Goal: Task Accomplishment & Management: Use online tool/utility

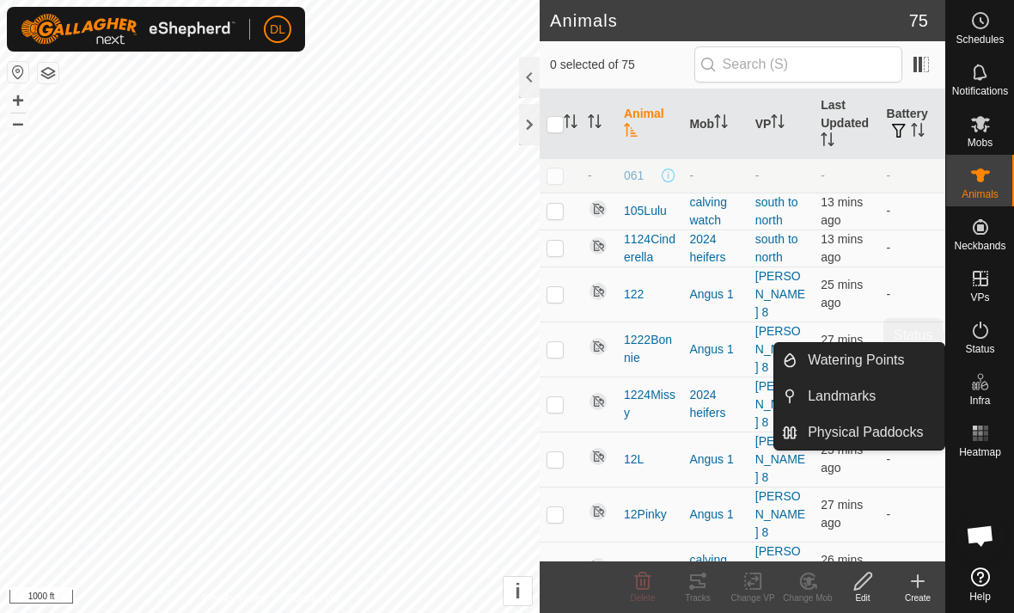
scroll to position [1210, 0]
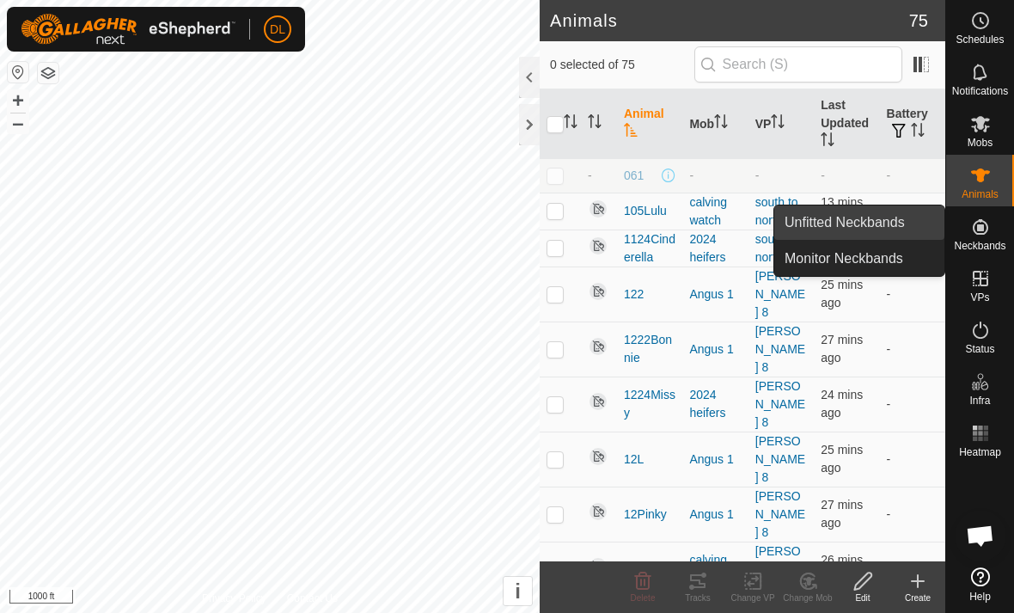
click at [910, 226] on link "Unfitted Neckbands" at bounding box center [859, 222] width 170 height 34
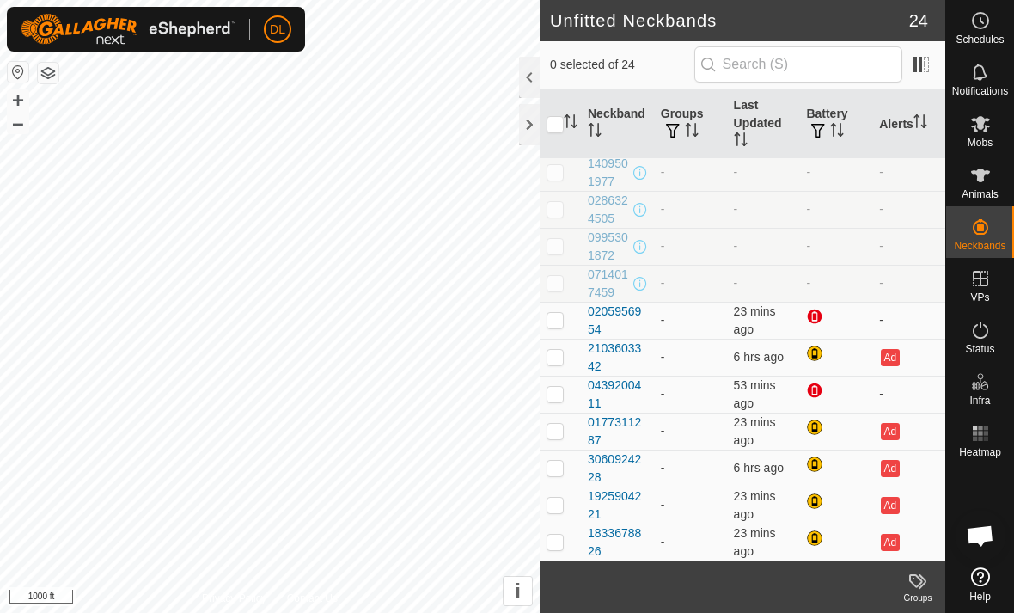
scroll to position [485, 0]
click at [969, 190] on span "Animals" at bounding box center [979, 194] width 37 height 10
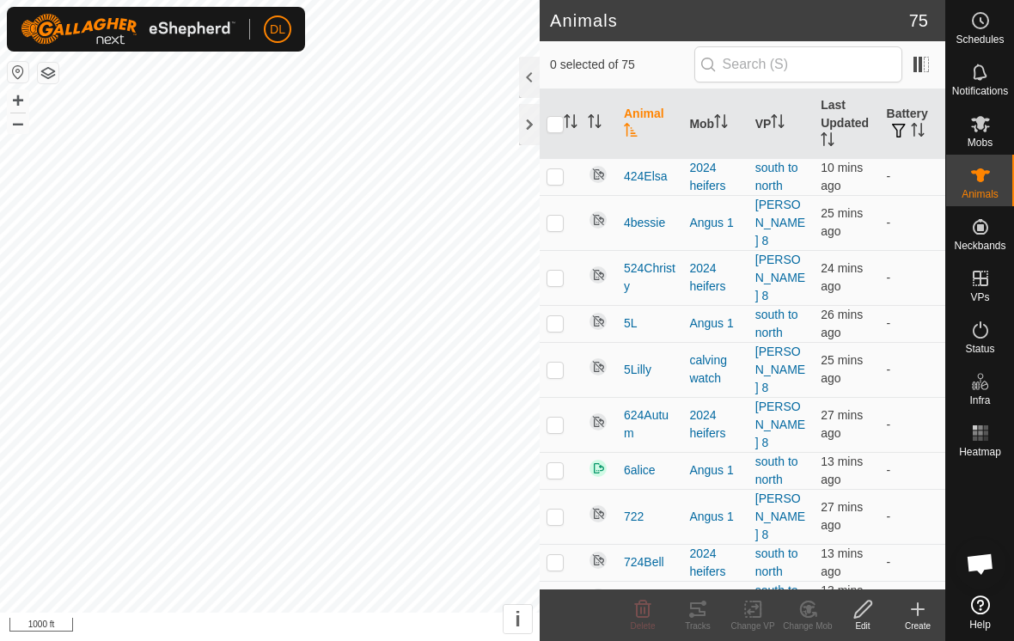
scroll to position [2374, 0]
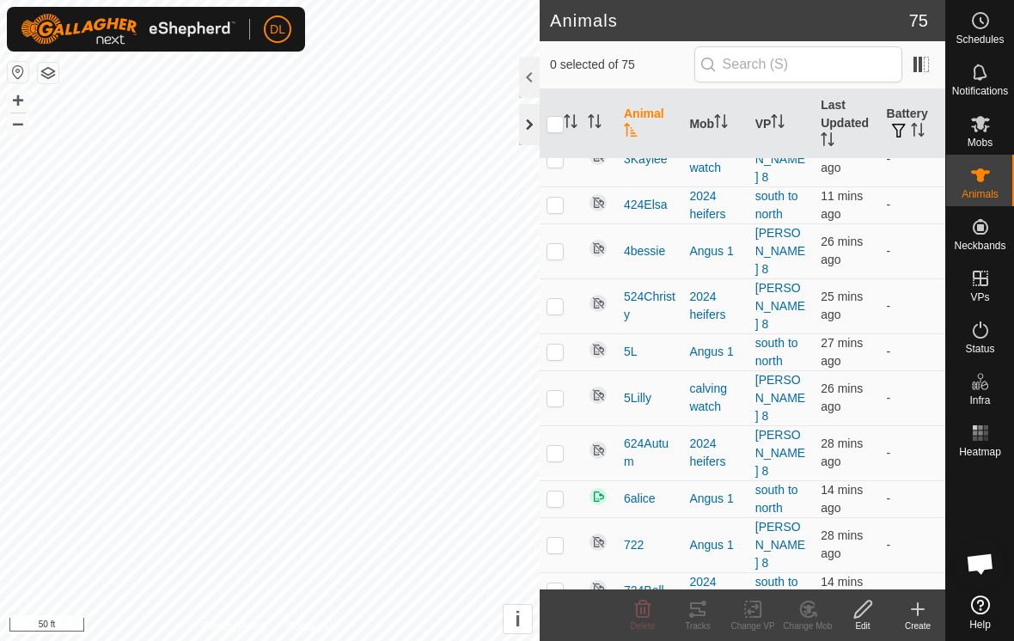
click at [525, 125] on div at bounding box center [529, 124] width 21 height 41
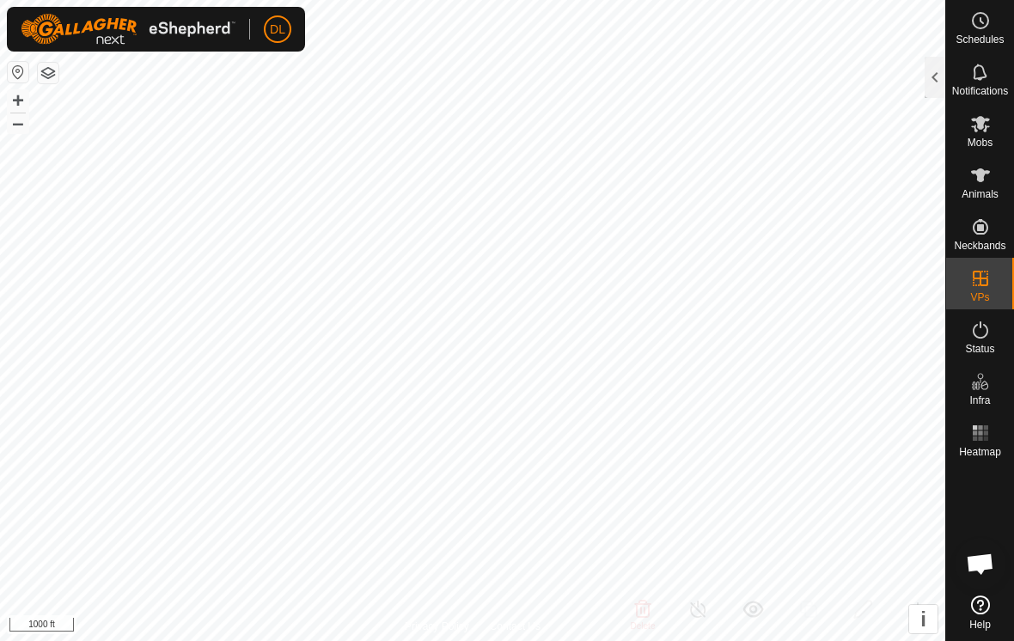
scroll to position [1061, 0]
checkbox input "true"
checkbox input "false"
checkbox input "true"
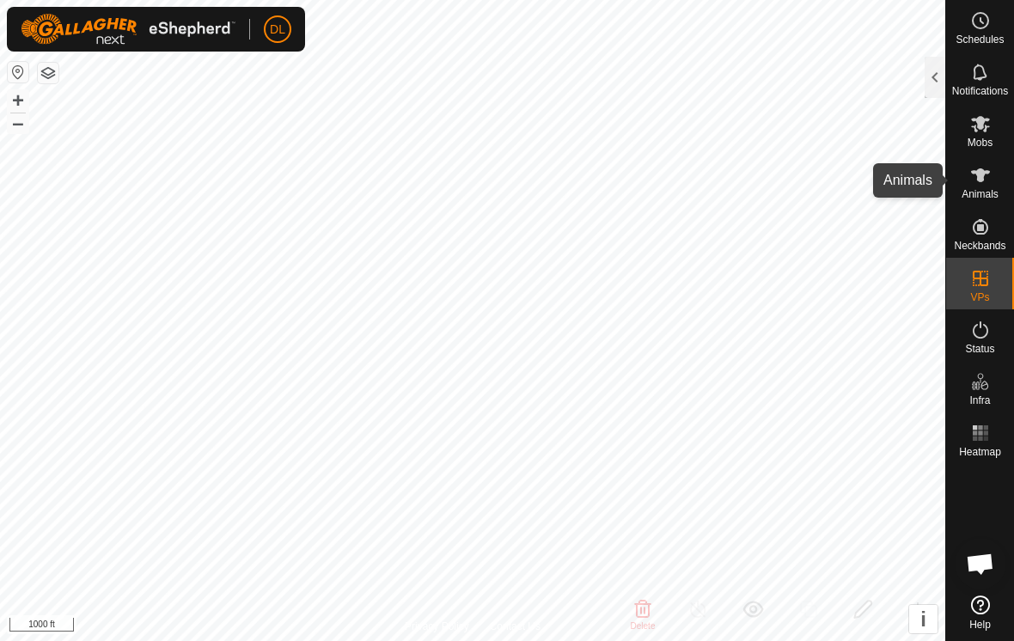
click at [982, 184] on icon at bounding box center [980, 175] width 21 height 21
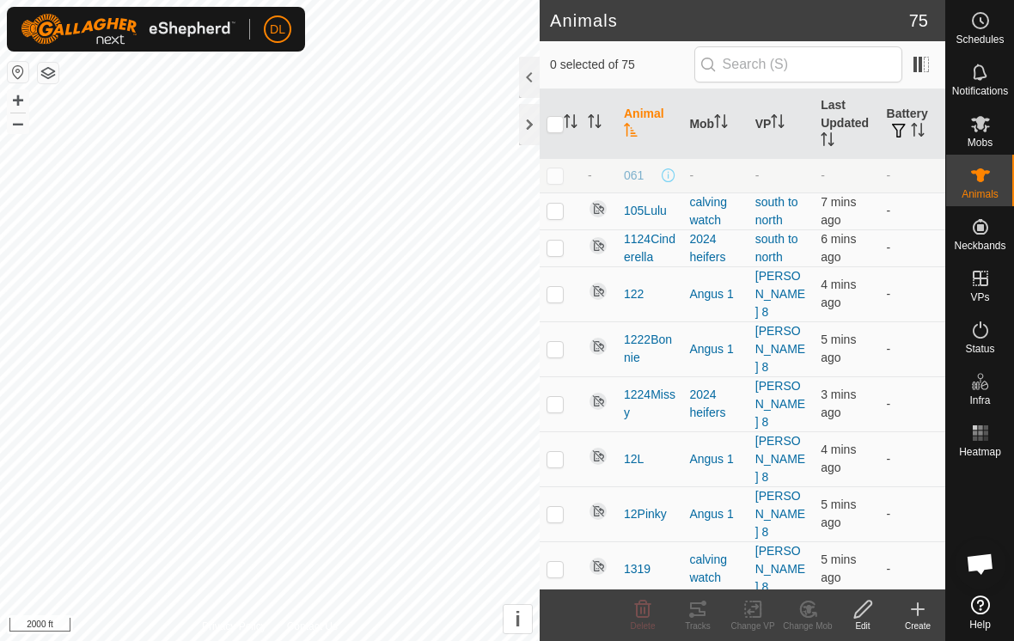
scroll to position [1061, 0]
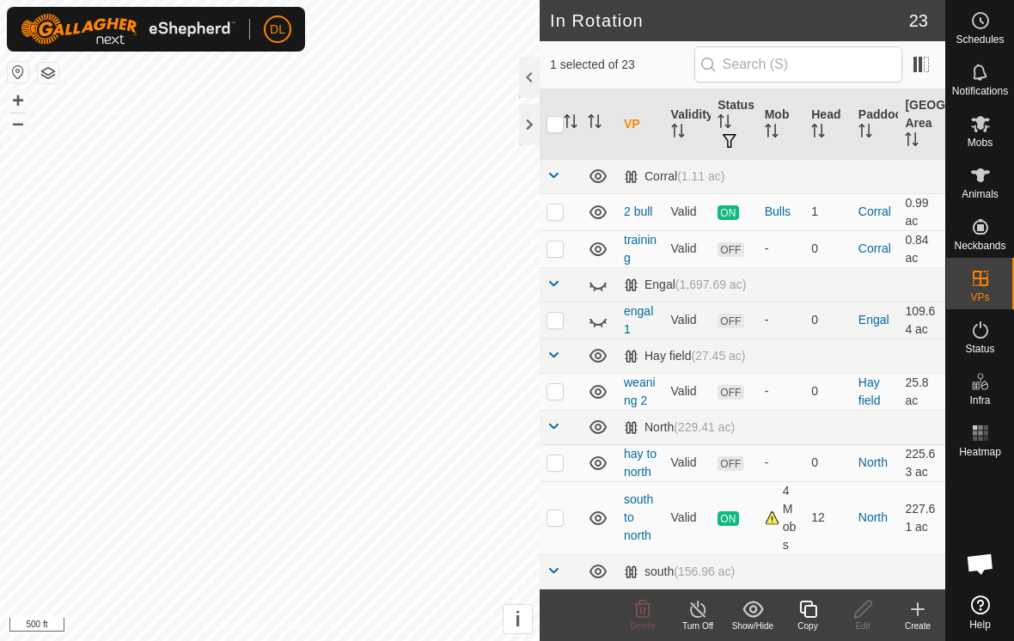
checkbox input "true"
checkbox input "false"
checkbox input "true"
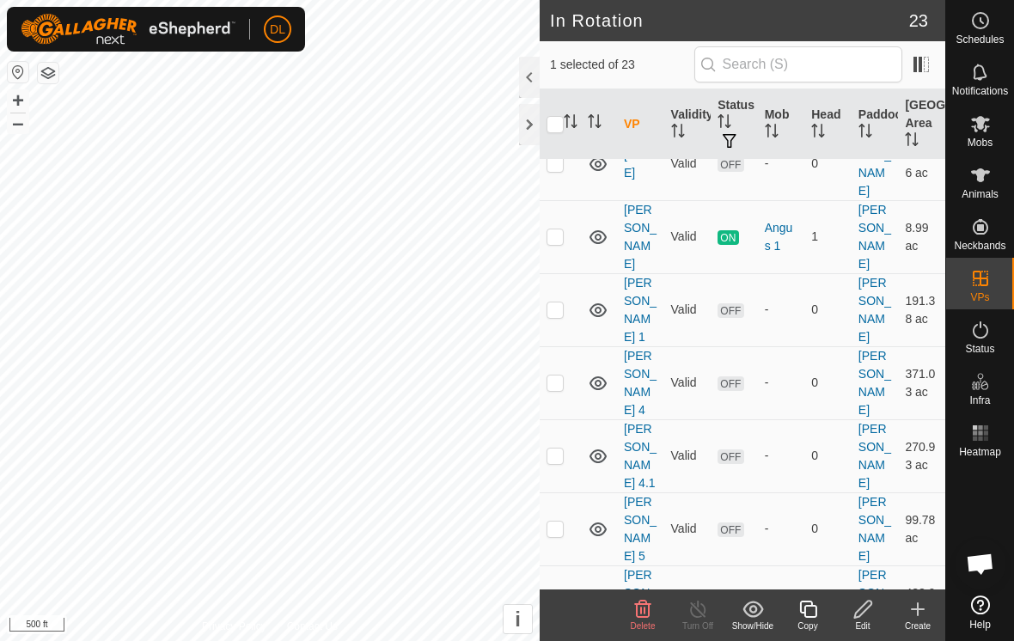
scroll to position [752, 0]
drag, startPoint x: 995, startPoint y: 186, endPoint x: 947, endPoint y: 186, distance: 48.1
click at [995, 186] on es-animals-svg-icon at bounding box center [980, 175] width 31 height 27
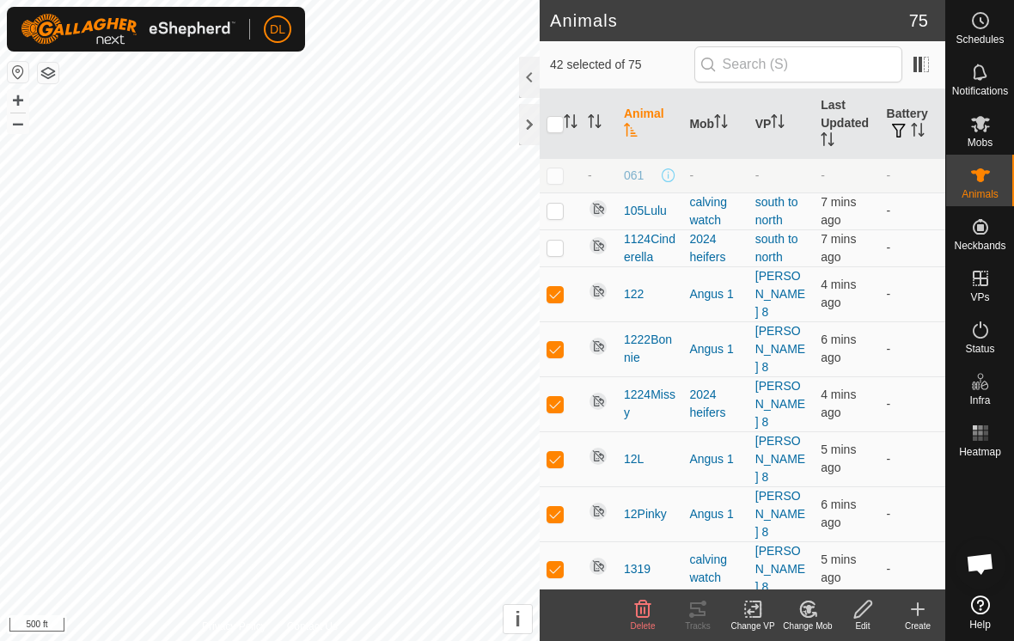
checkbox input "true"
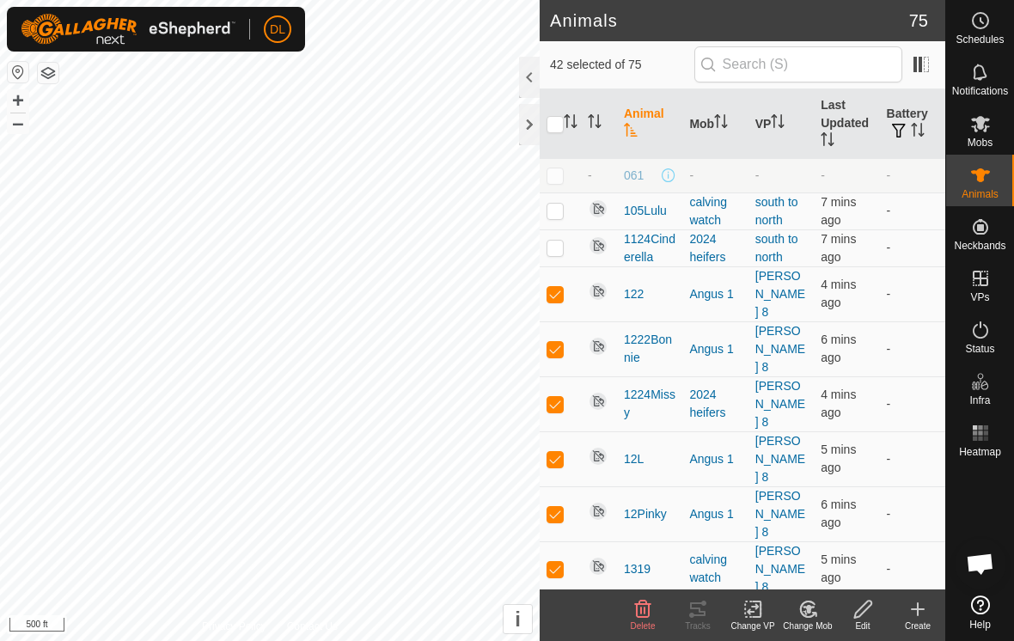
checkbox input "true"
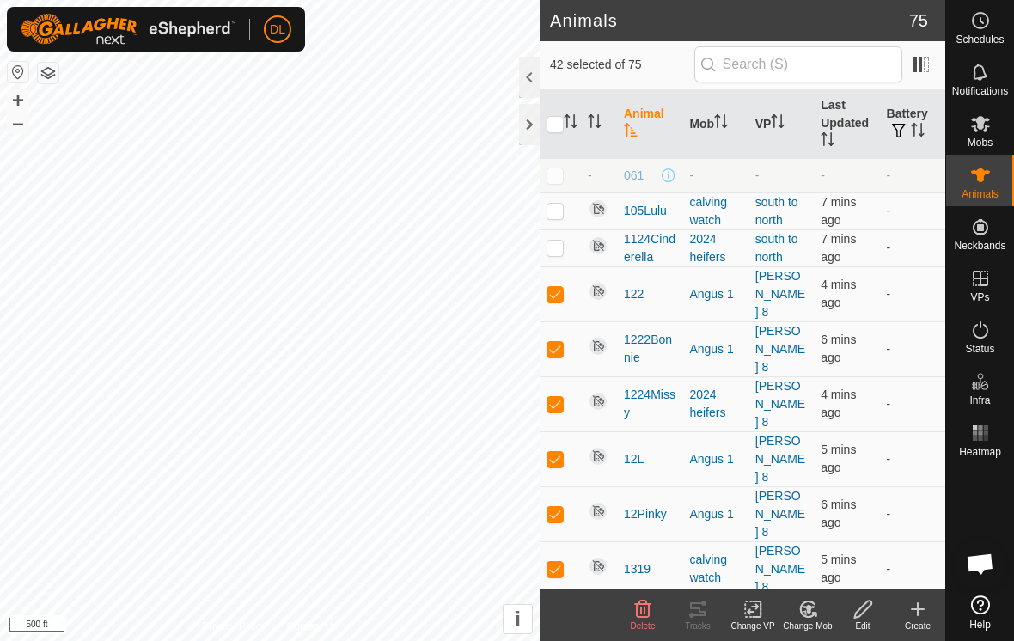
checkbox input "true"
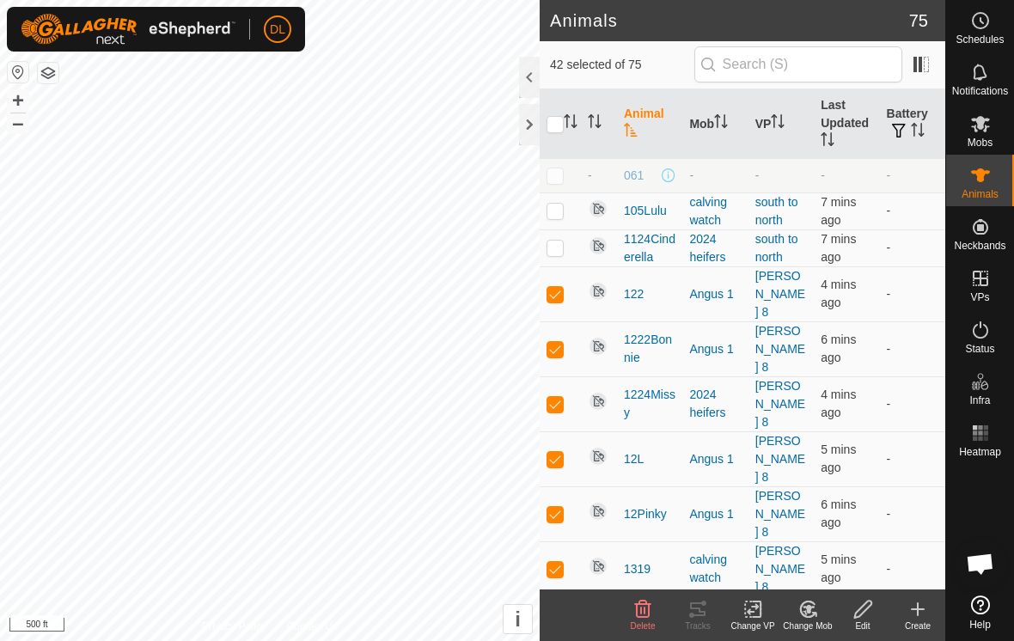
checkbox input "true"
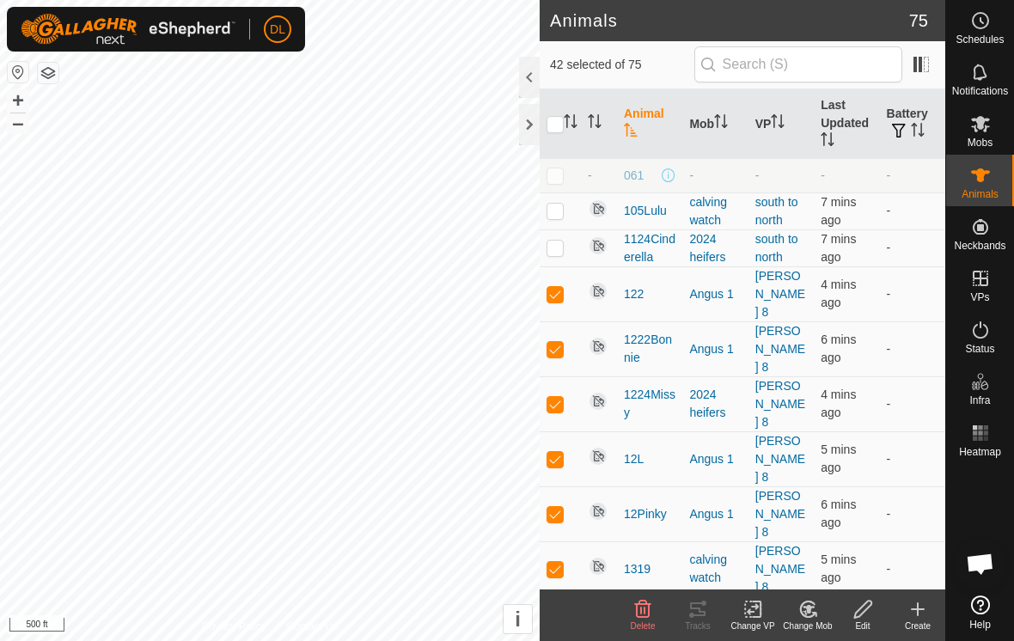
checkbox input "true"
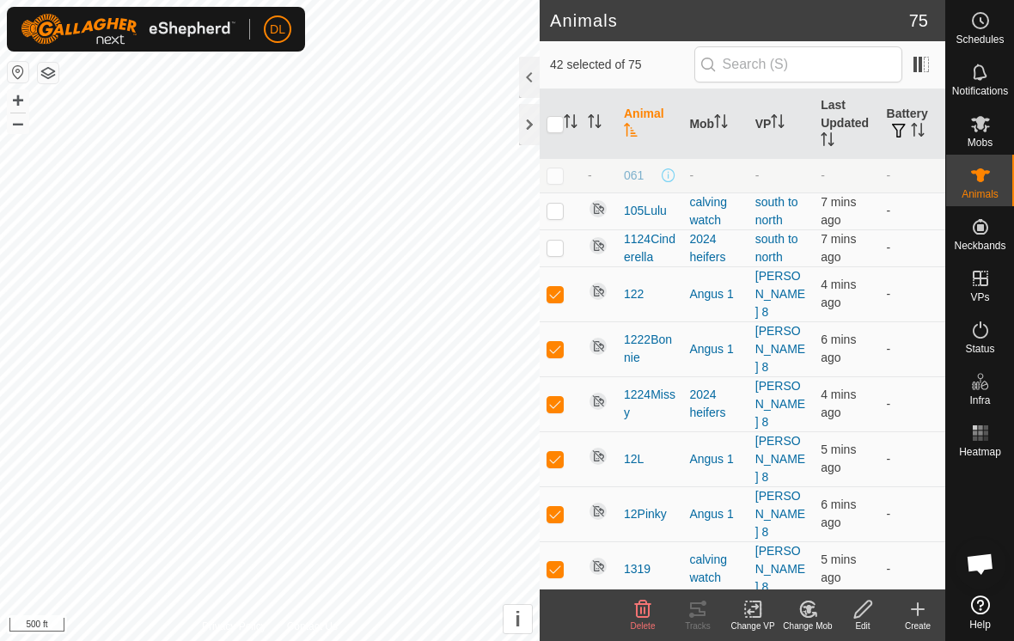
checkbox input "true"
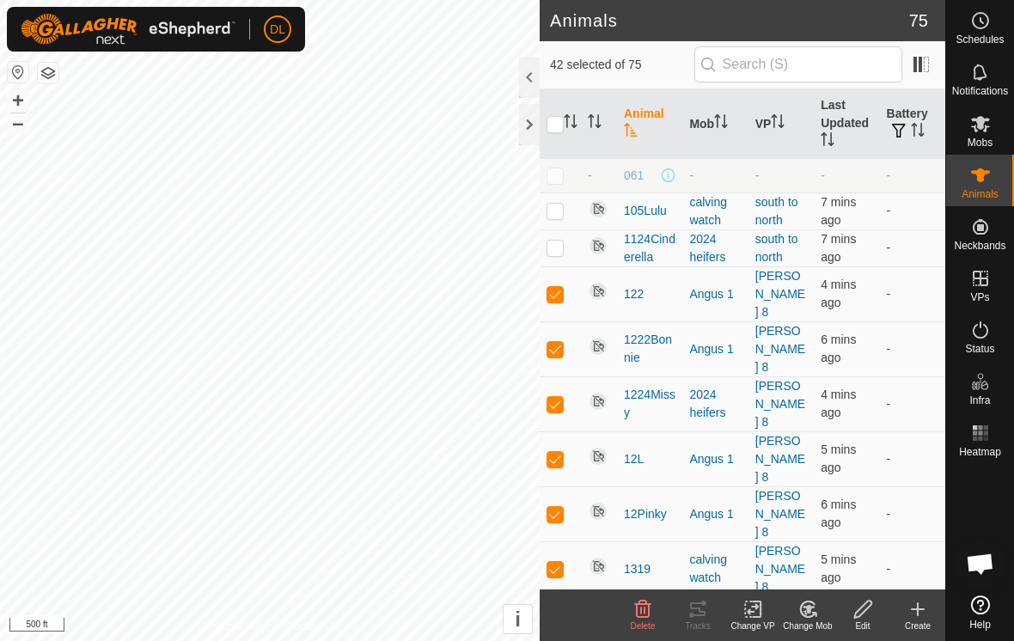
checkbox input "true"
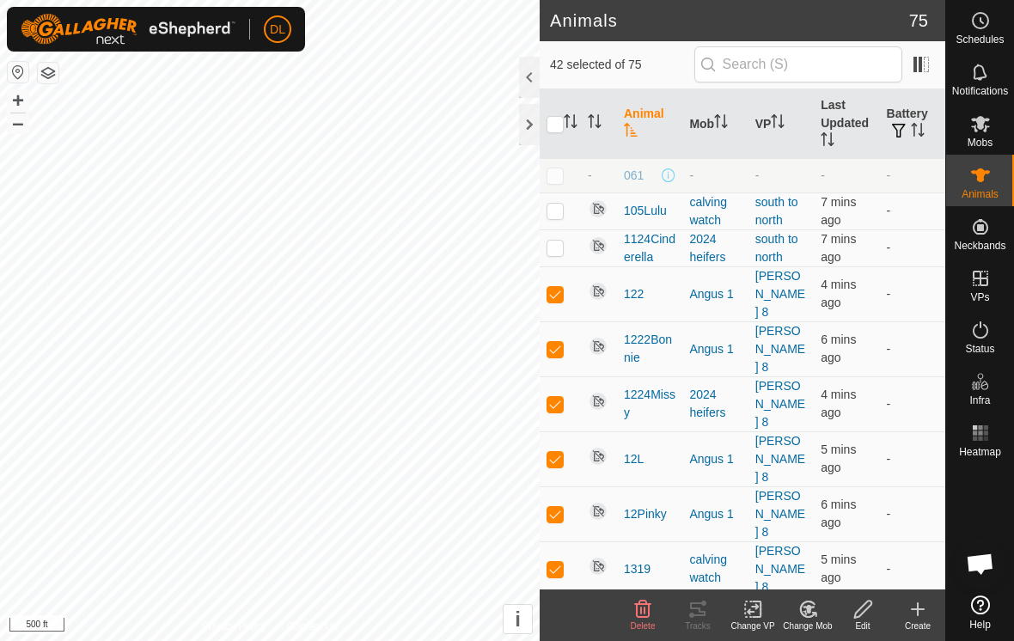
checkbox input "true"
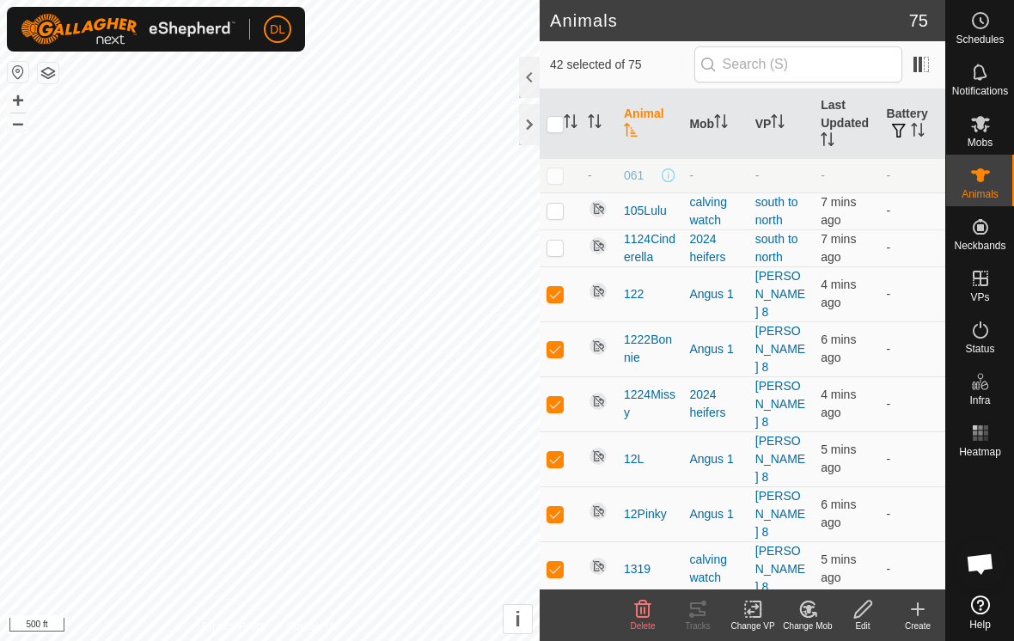
checkbox input "true"
click at [754, 618] on icon at bounding box center [752, 609] width 21 height 21
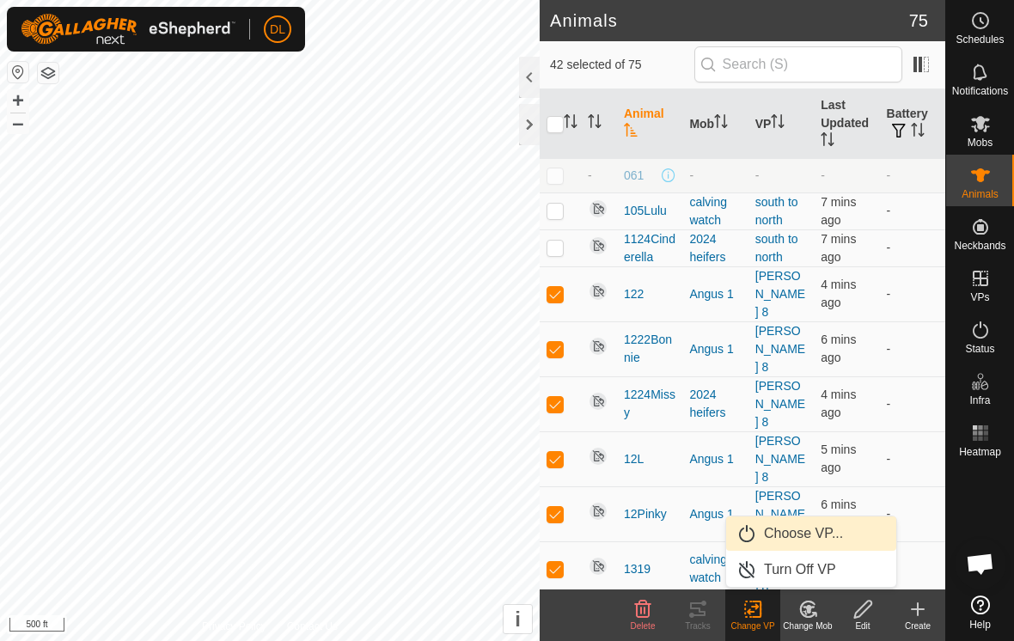
click at [783, 542] on link "Choose VP..." at bounding box center [811, 533] width 170 height 34
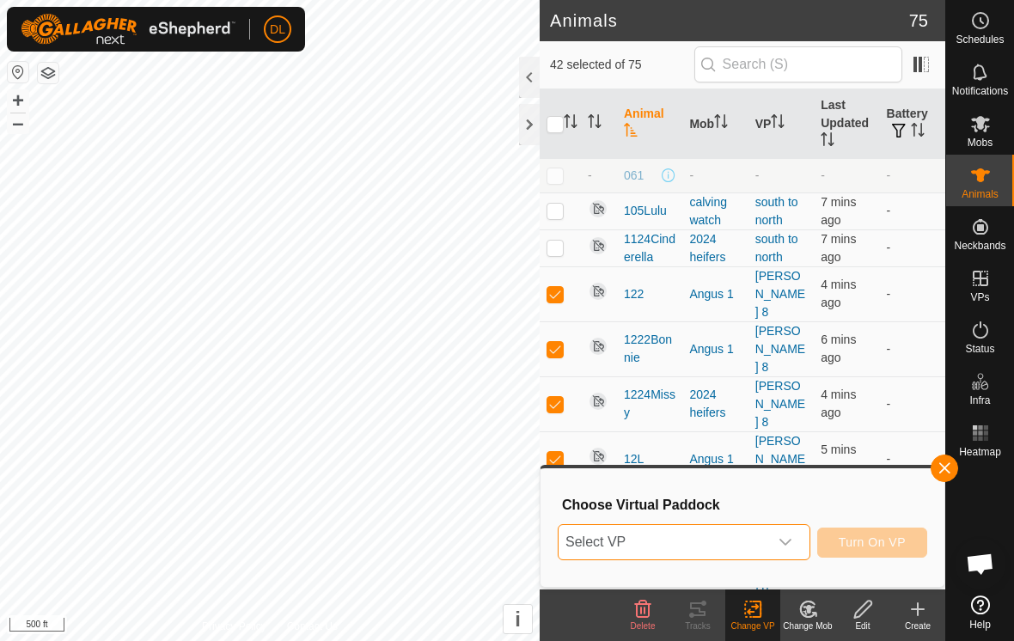
click at [744, 546] on span "Select VP" at bounding box center [663, 542] width 210 height 34
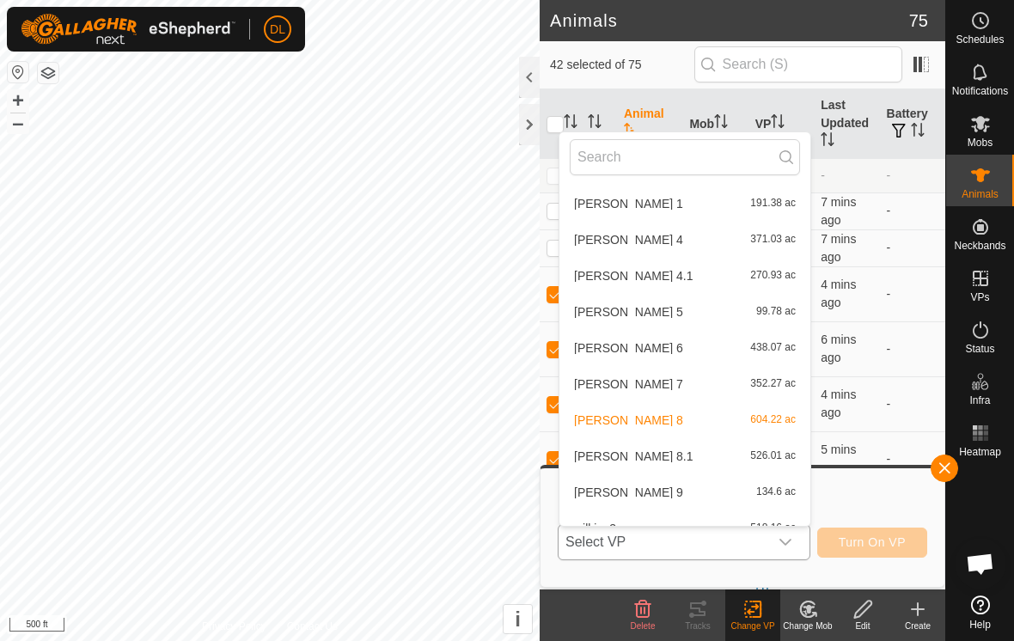
scroll to position [711, 0]
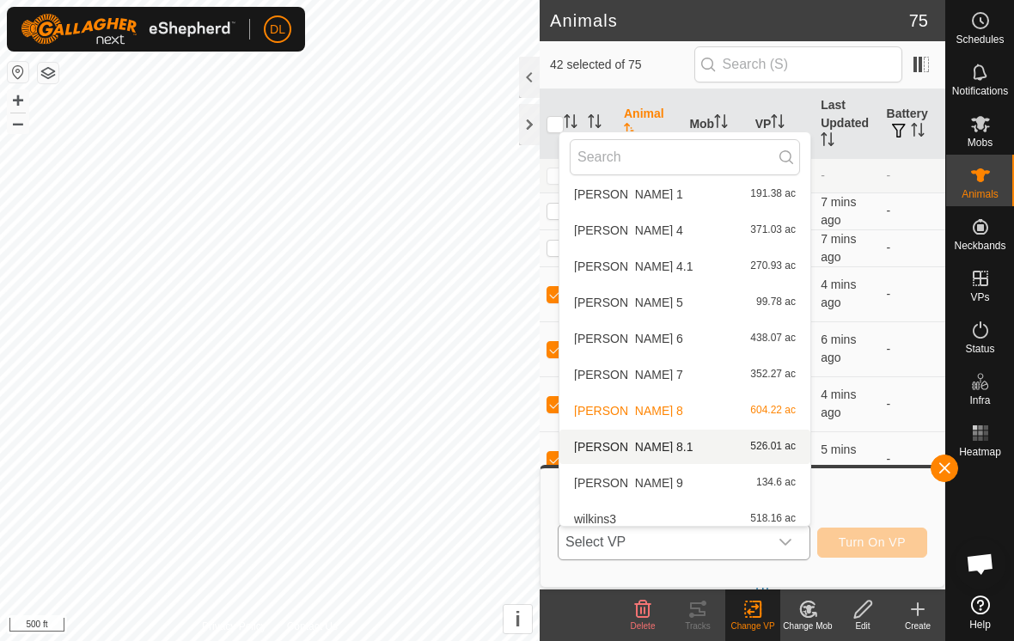
click at [598, 451] on li "wilkins 8.1 526.01 ac" at bounding box center [684, 447] width 251 height 34
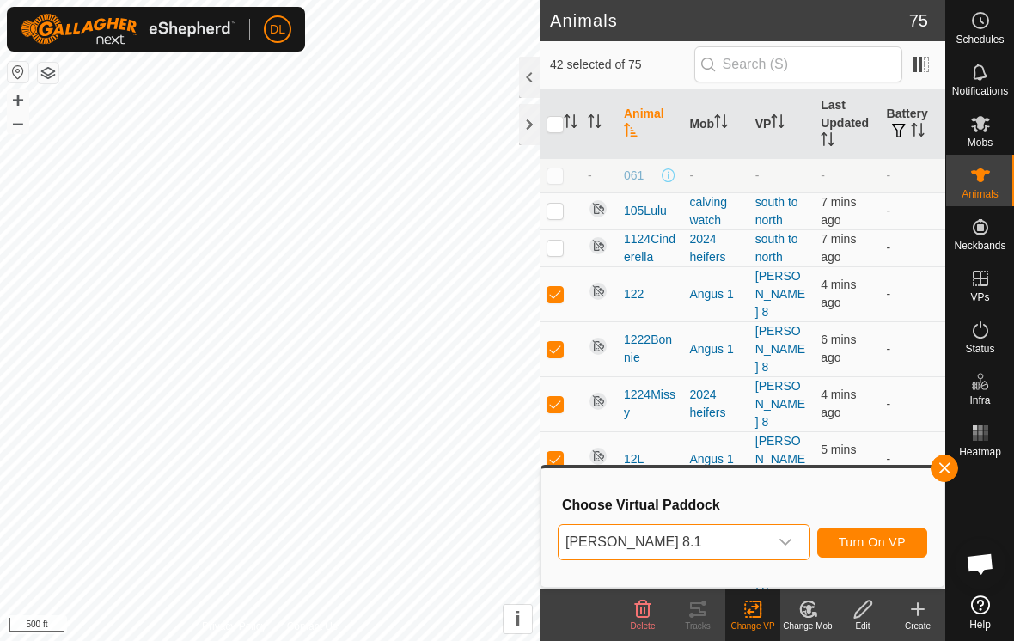
click at [878, 551] on button "Turn On VP" at bounding box center [872, 542] width 110 height 30
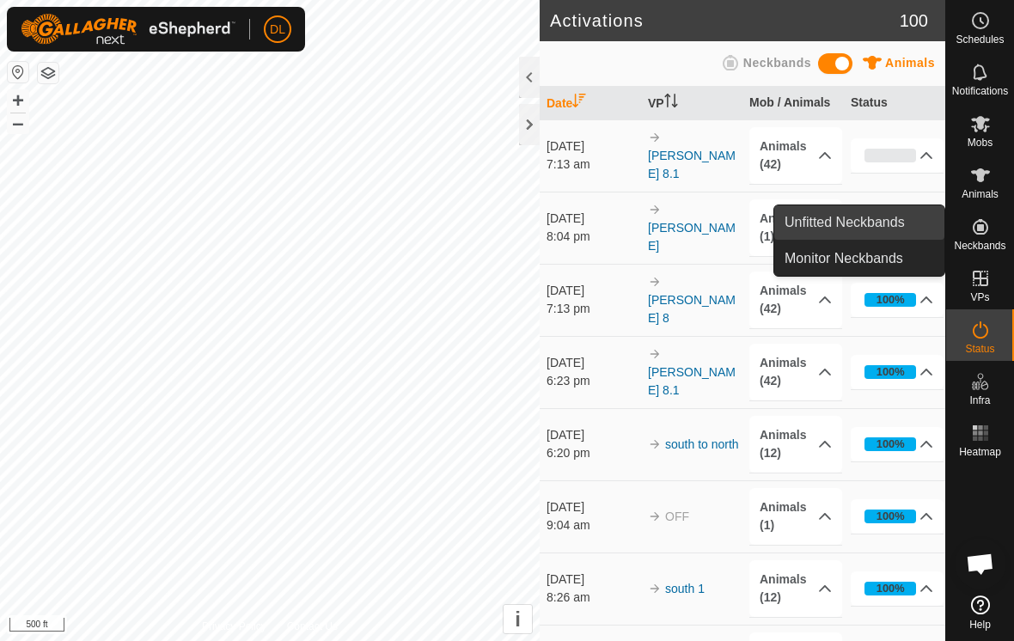
click at [892, 229] on link "Unfitted Neckbands" at bounding box center [859, 222] width 170 height 34
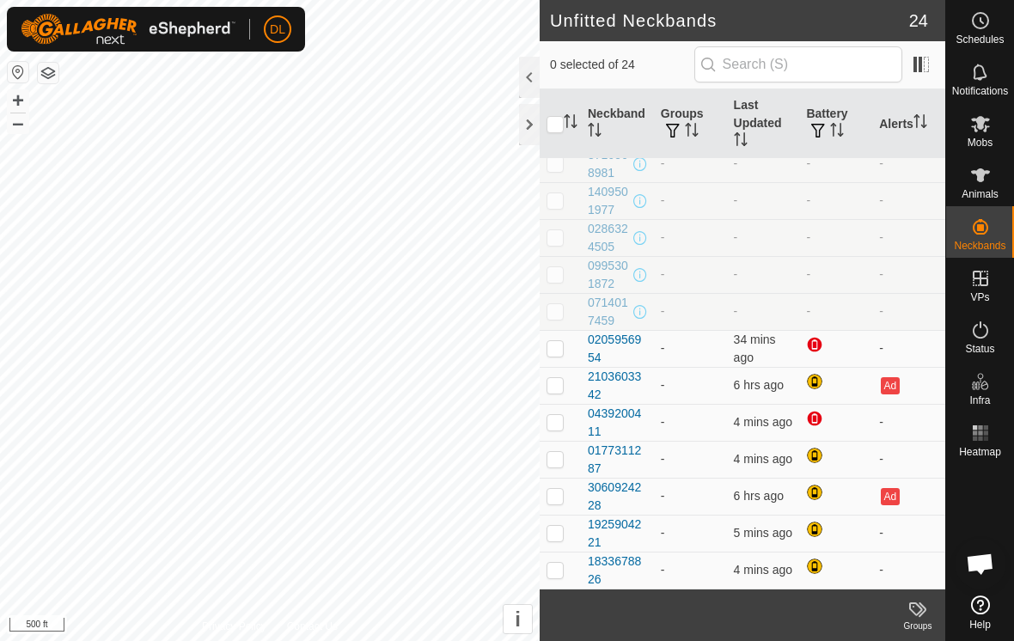
scroll to position [456, 0]
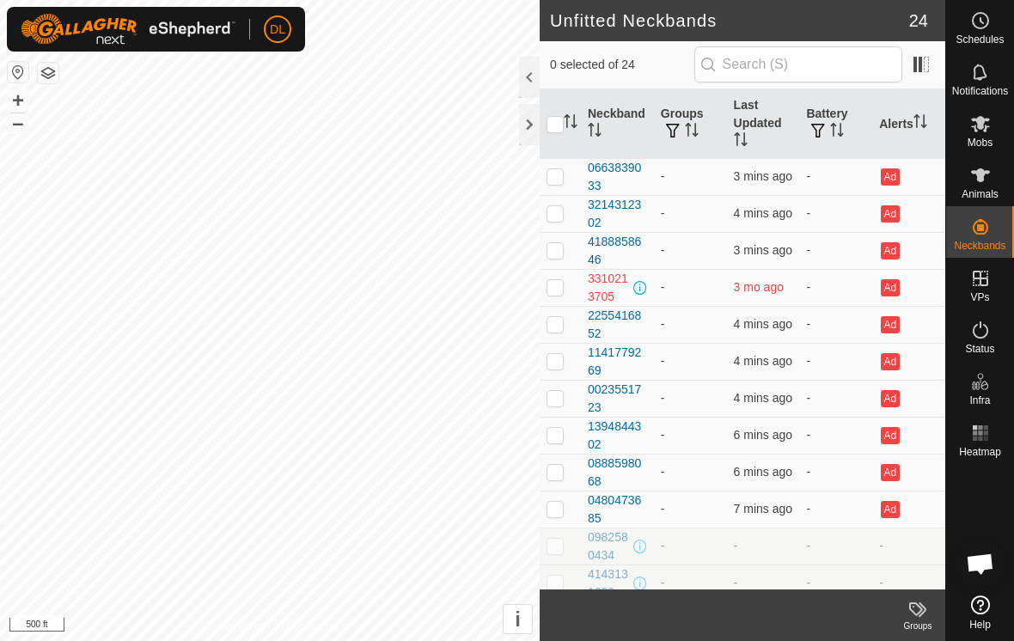
scroll to position [1061, 0]
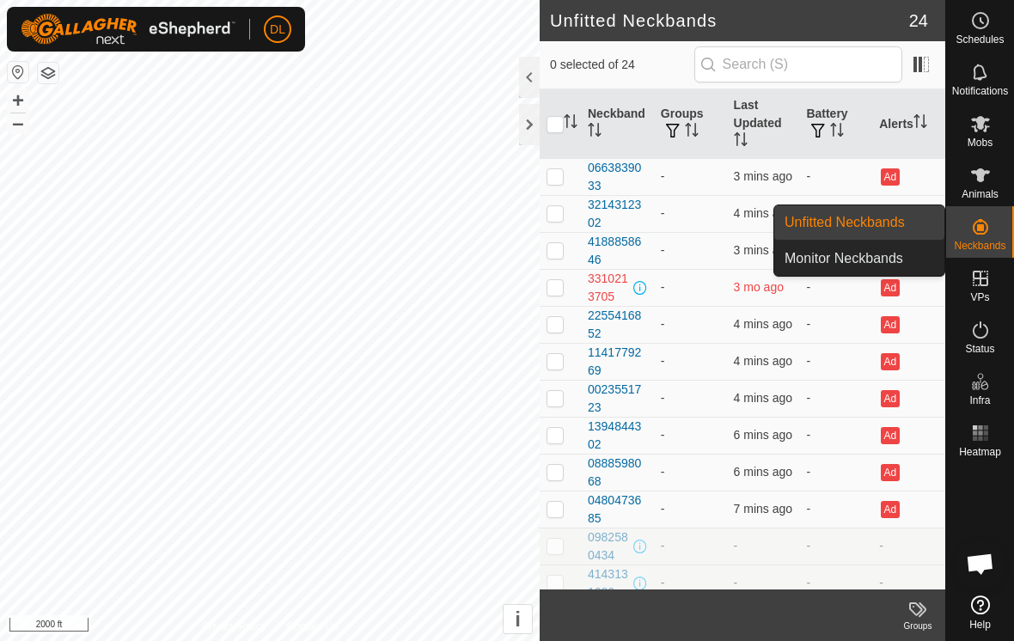
click at [907, 230] on link "Unfitted Neckbands" at bounding box center [859, 222] width 170 height 34
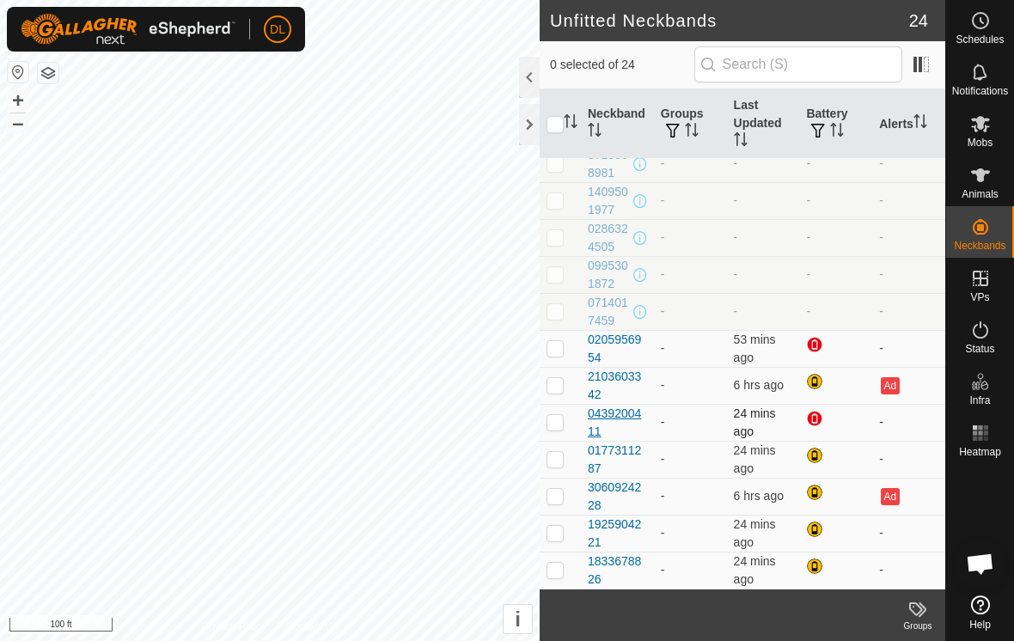
scroll to position [456, 0]
